Goal: Task Accomplishment & Management: Manage account settings

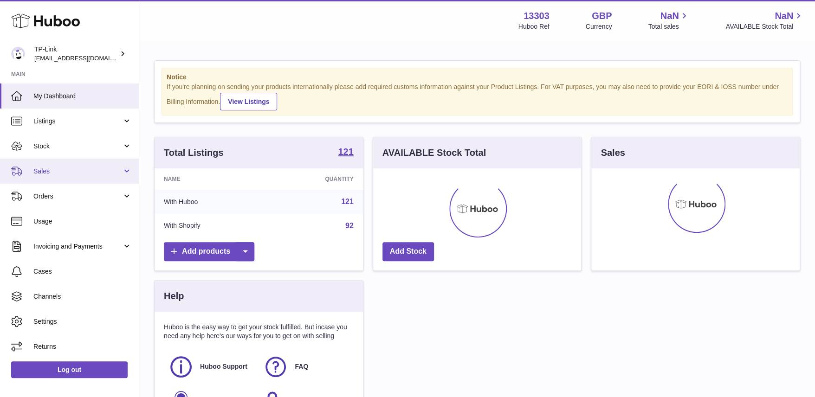
click at [75, 172] on span "Sales" at bounding box center [77, 171] width 89 height 9
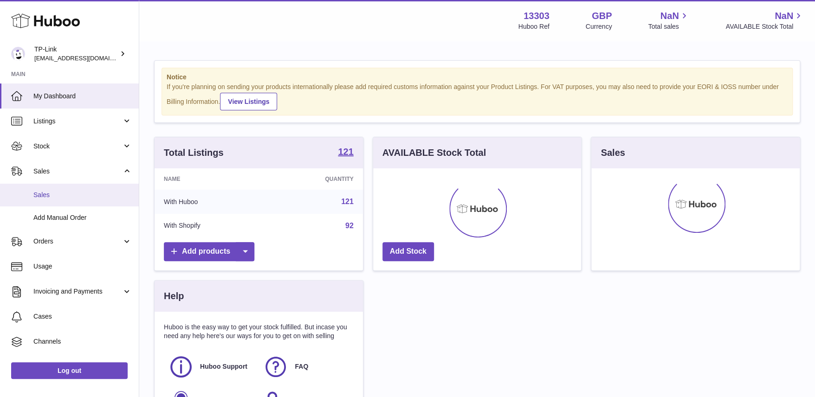
click at [66, 195] on span "Sales" at bounding box center [82, 195] width 98 height 9
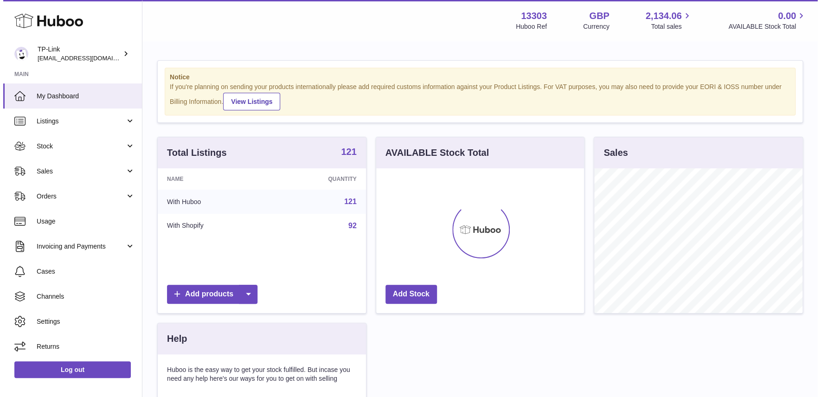
scroll to position [145, 208]
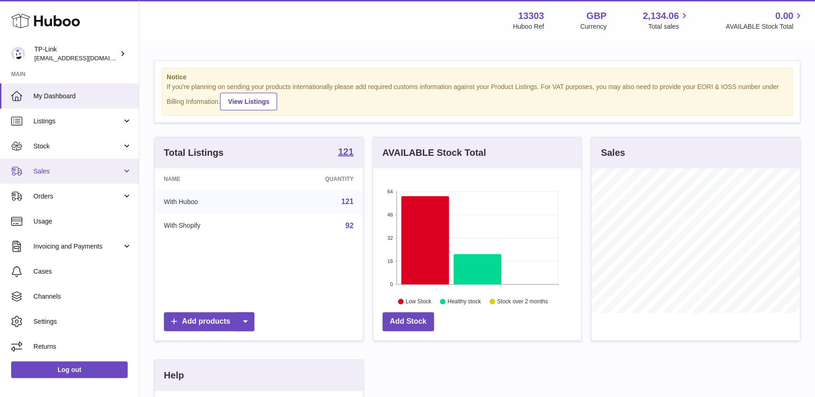
click at [74, 167] on span "Sales" at bounding box center [77, 171] width 89 height 9
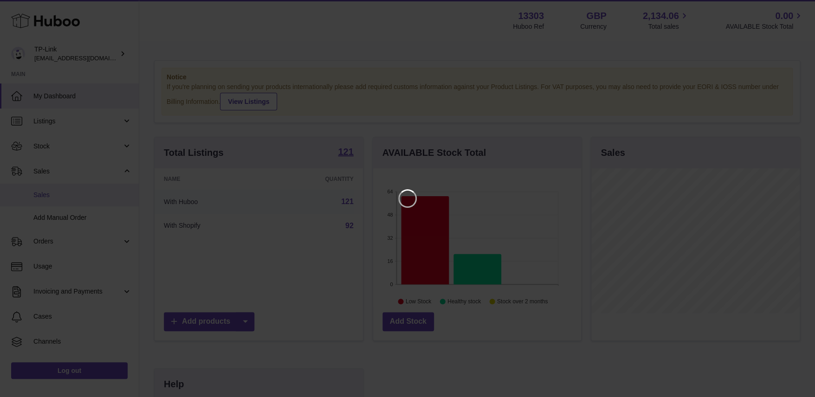
scroll to position [145, 210]
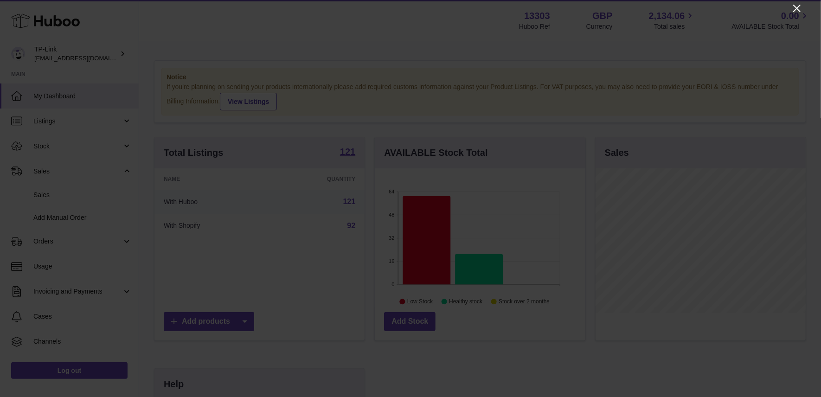
click at [796, 6] on icon "Close" at bounding box center [797, 8] width 11 height 11
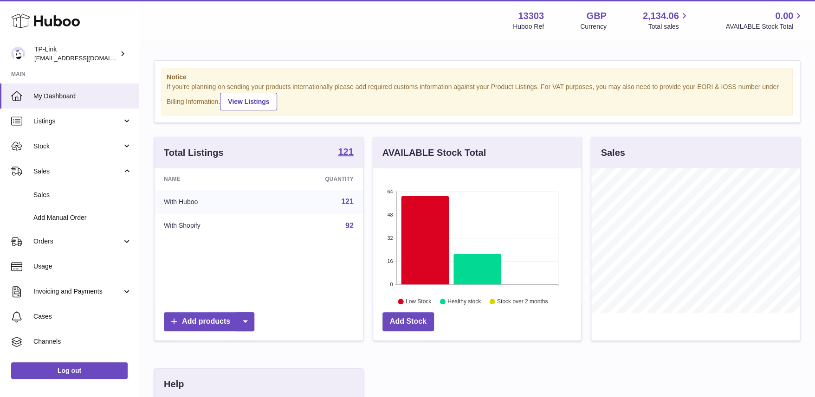
scroll to position [463806, 463743]
click at [48, 188] on link "Sales" at bounding box center [69, 195] width 139 height 23
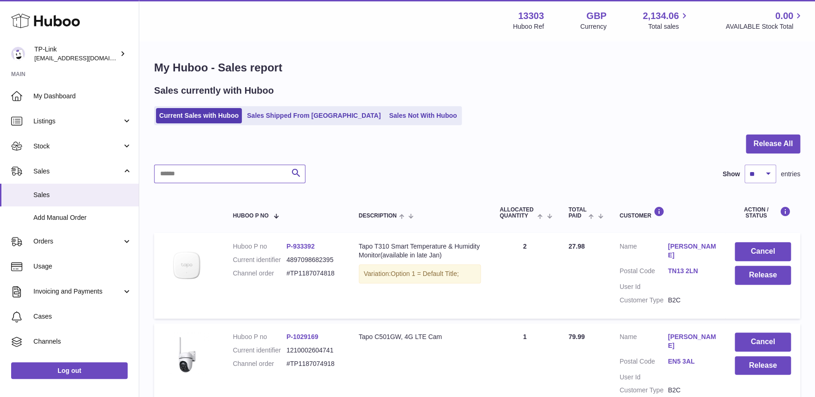
click at [192, 173] on input "text" at bounding box center [229, 174] width 151 height 19
paste input "**********"
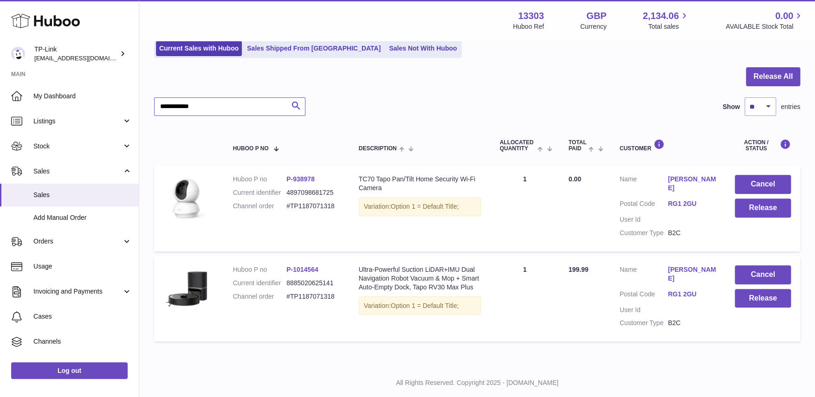
scroll to position [70, 0]
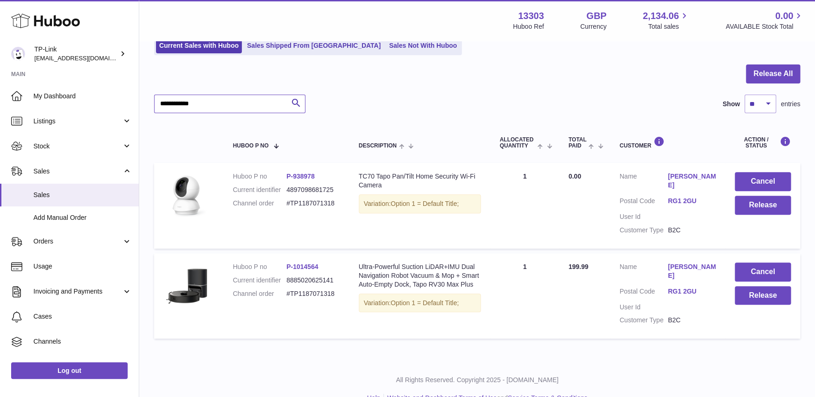
type input "**********"
click at [763, 184] on button "Cancel" at bounding box center [762, 181] width 56 height 19
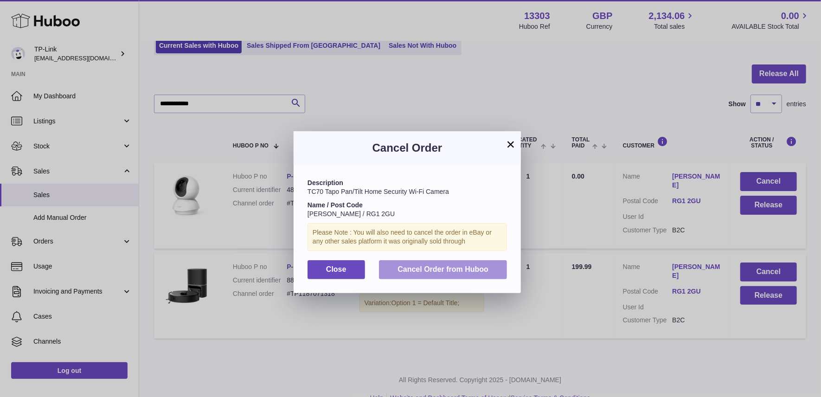
click at [449, 270] on span "Cancel Order from Huboo" at bounding box center [443, 269] width 91 height 8
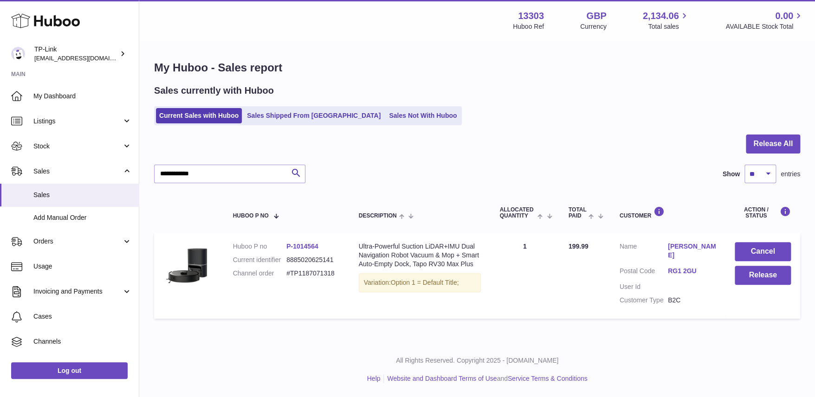
scroll to position [0, 0]
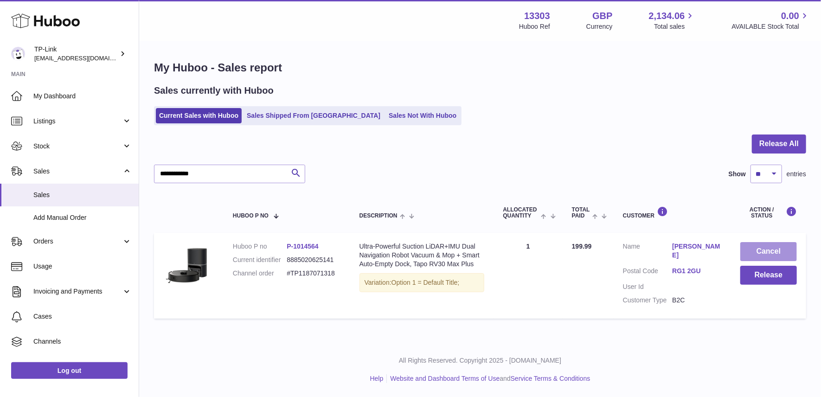
click at [768, 249] on button "Cancel" at bounding box center [768, 251] width 57 height 19
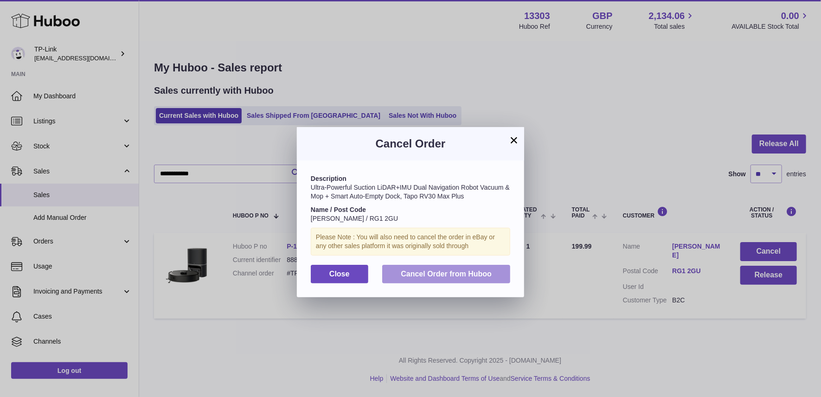
click at [447, 272] on span "Cancel Order from Huboo" at bounding box center [446, 274] width 91 height 8
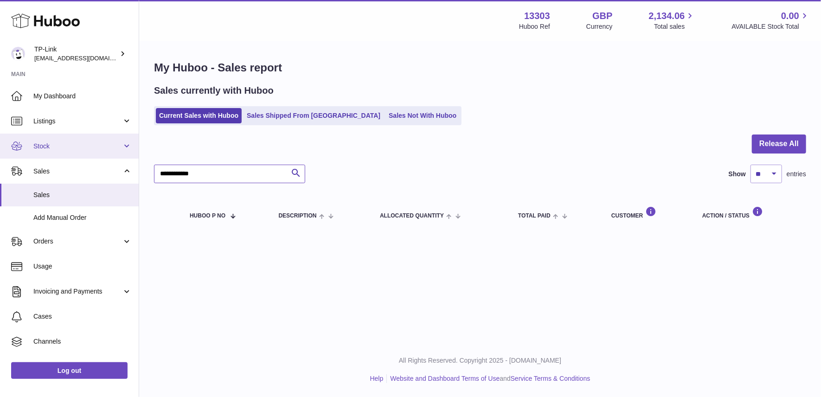
drag, startPoint x: 227, startPoint y: 171, endPoint x: 85, endPoint y: 155, distance: 143.3
click at [85, 155] on div "**********" at bounding box center [410, 198] width 821 height 397
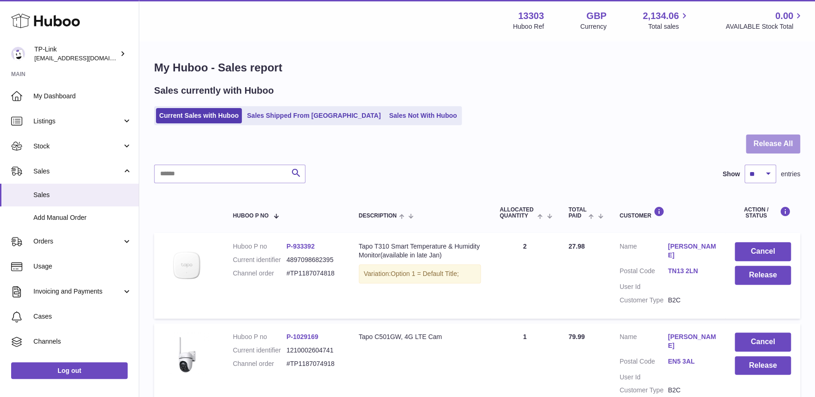
click at [773, 139] on button "Release All" at bounding box center [773, 144] width 54 height 19
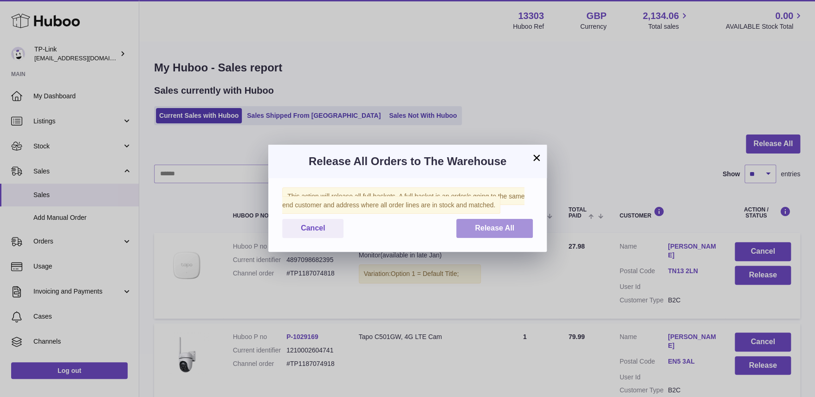
click at [508, 229] on span "Release All" at bounding box center [494, 228] width 39 height 8
